Goal: Transaction & Acquisition: Purchase product/service

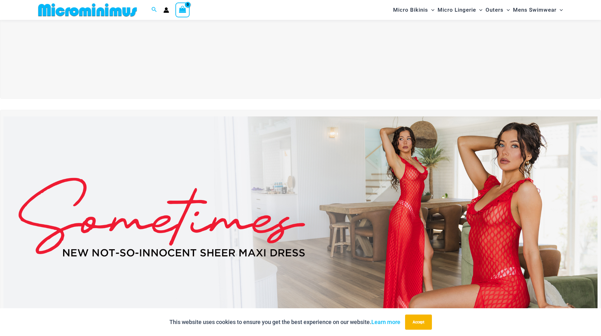
scroll to position [216, 0]
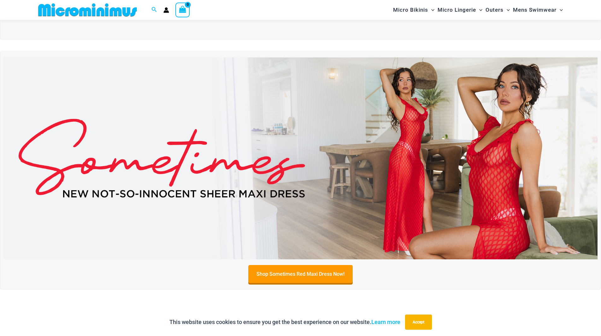
click at [496, 208] on img at bounding box center [300, 158] width 594 height 202
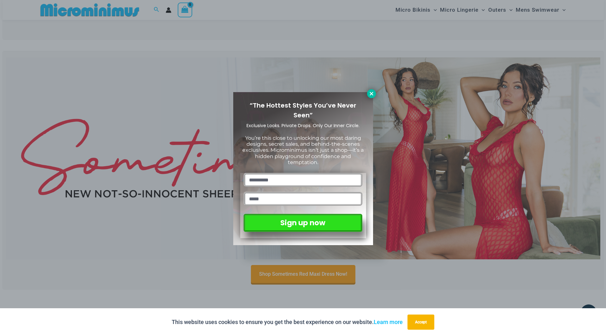
click at [371, 91] on icon at bounding box center [372, 94] width 6 height 6
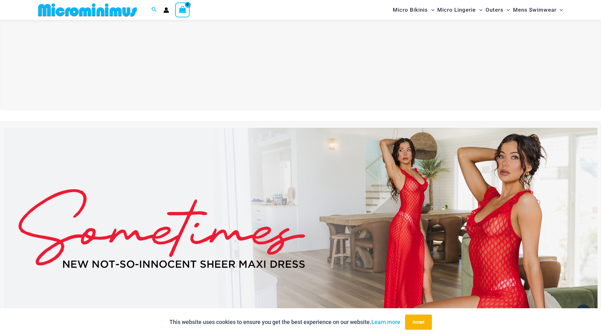
scroll to position [27, 0]
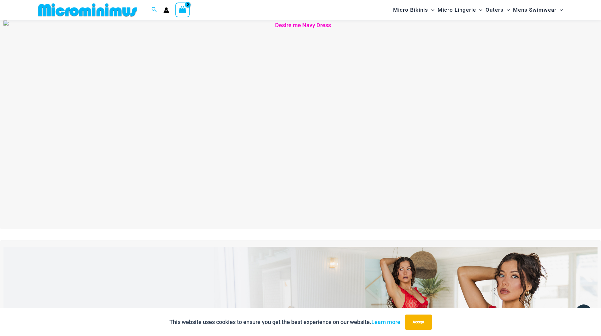
click at [406, 104] on img at bounding box center [300, 122] width 594 height 202
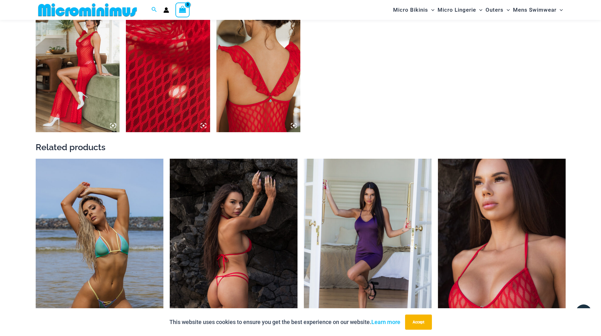
scroll to position [721, 0]
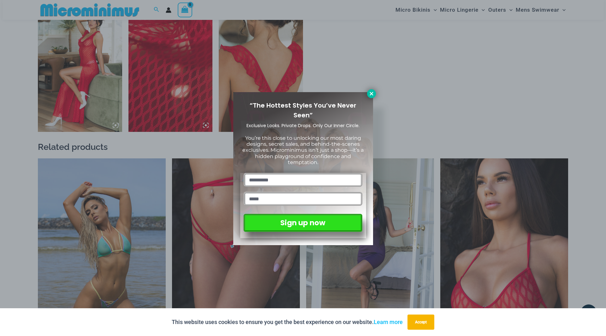
click at [369, 91] on icon at bounding box center [372, 94] width 6 height 6
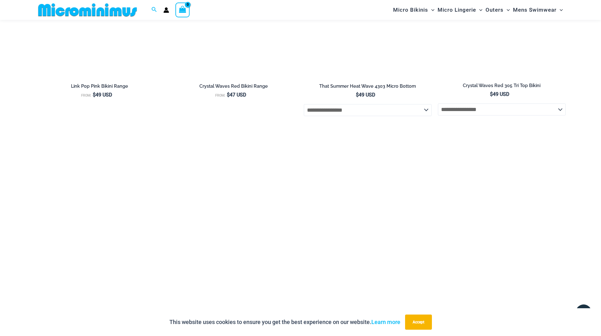
scroll to position [1572, 0]
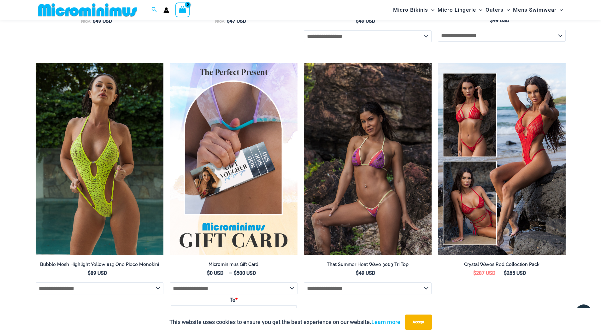
click at [386, 229] on img at bounding box center [368, 159] width 128 height 192
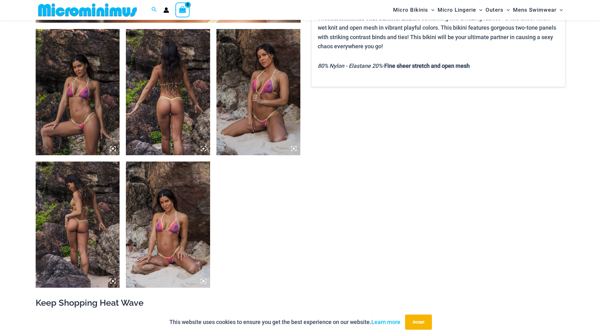
scroll to position [436, 0]
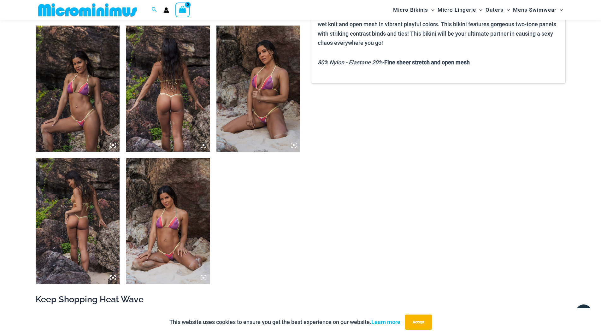
click at [172, 233] on img at bounding box center [168, 221] width 84 height 126
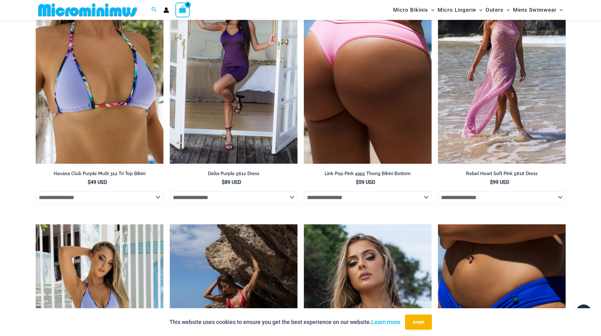
scroll to position [1477, 0]
